Goal: Obtain resource: Download file/media

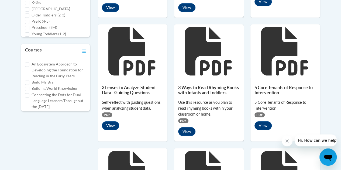
scroll to position [203, 0]
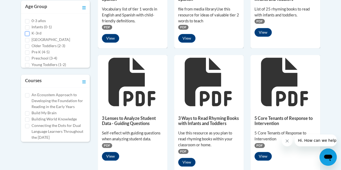
click at [29, 33] on input "K-3rd" at bounding box center [27, 34] width 4 height 4
checkbox input "true"
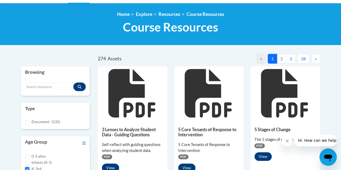
scroll to position [76, 0]
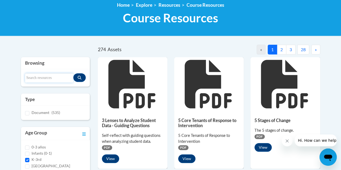
click at [42, 77] on input "Search resources" at bounding box center [49, 77] width 48 height 9
type input "handwriting"
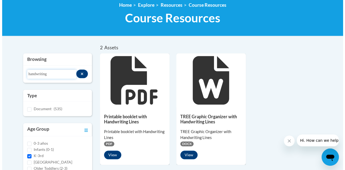
scroll to position [102, 0]
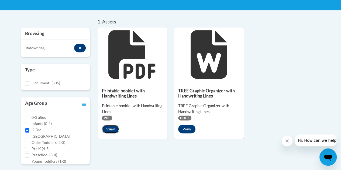
click at [115, 129] on button "View" at bounding box center [110, 129] width 17 height 9
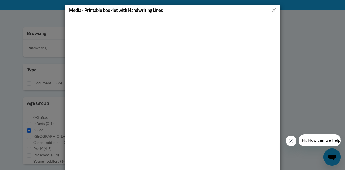
scroll to position [22, 0]
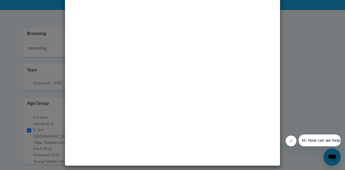
click at [291, 14] on div "Media - Printable booklet with Handwriting Lines" at bounding box center [172, 85] width 345 height 170
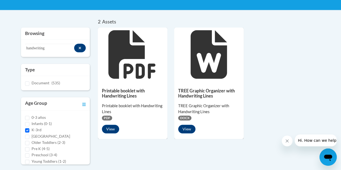
click at [104, 118] on span "PDF" at bounding box center [107, 118] width 10 height 5
click at [110, 132] on button "View" at bounding box center [110, 129] width 17 height 9
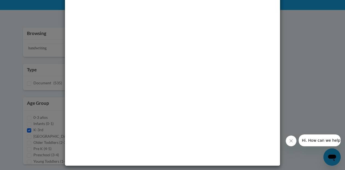
scroll to position [0, 0]
